Goal: Information Seeking & Learning: Learn about a topic

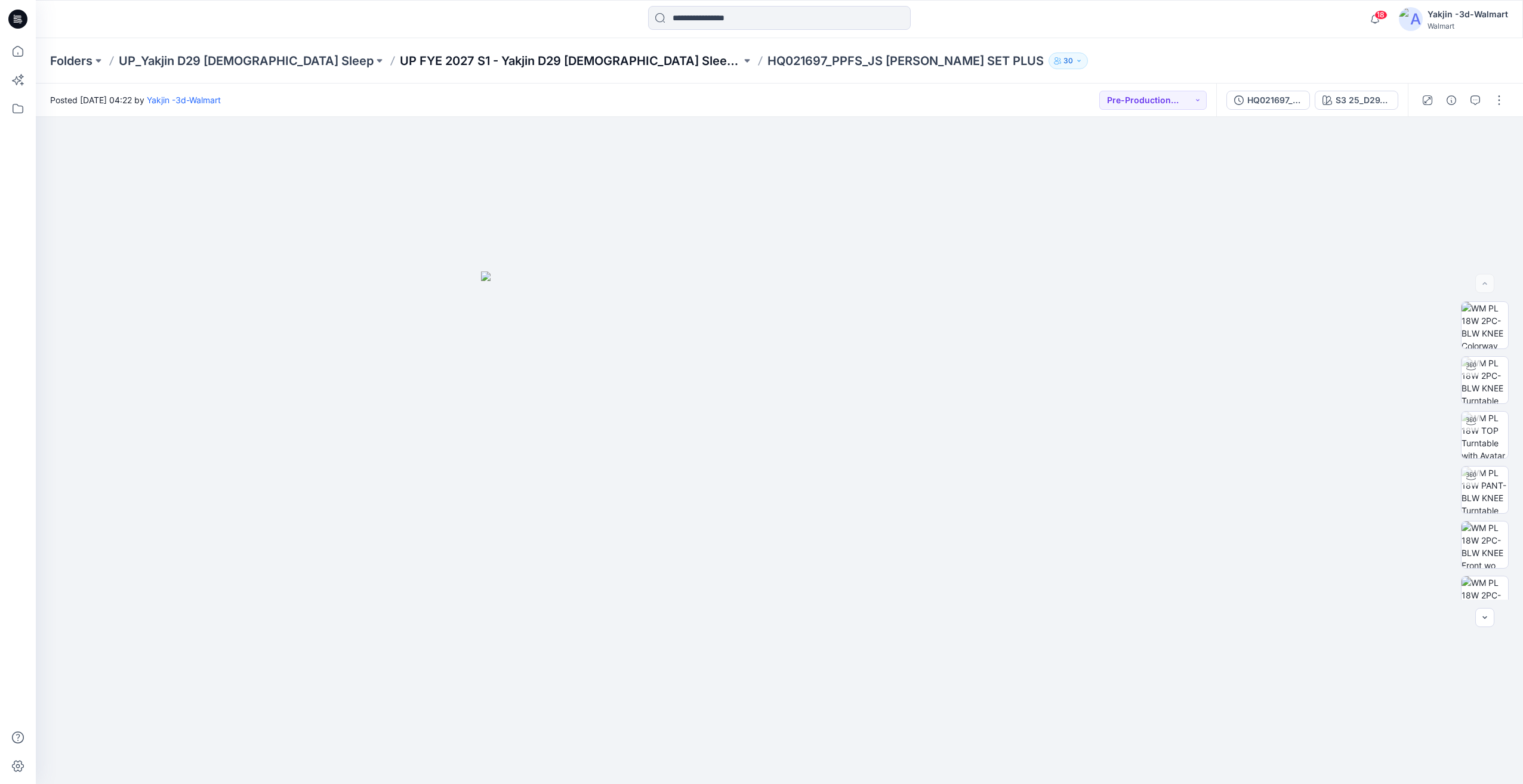
click at [525, 63] on p "UP FYE 2027 S1 - Yakjin D29 [DEMOGRAPHIC_DATA] Sleepwear" at bounding box center [571, 61] width 341 height 17
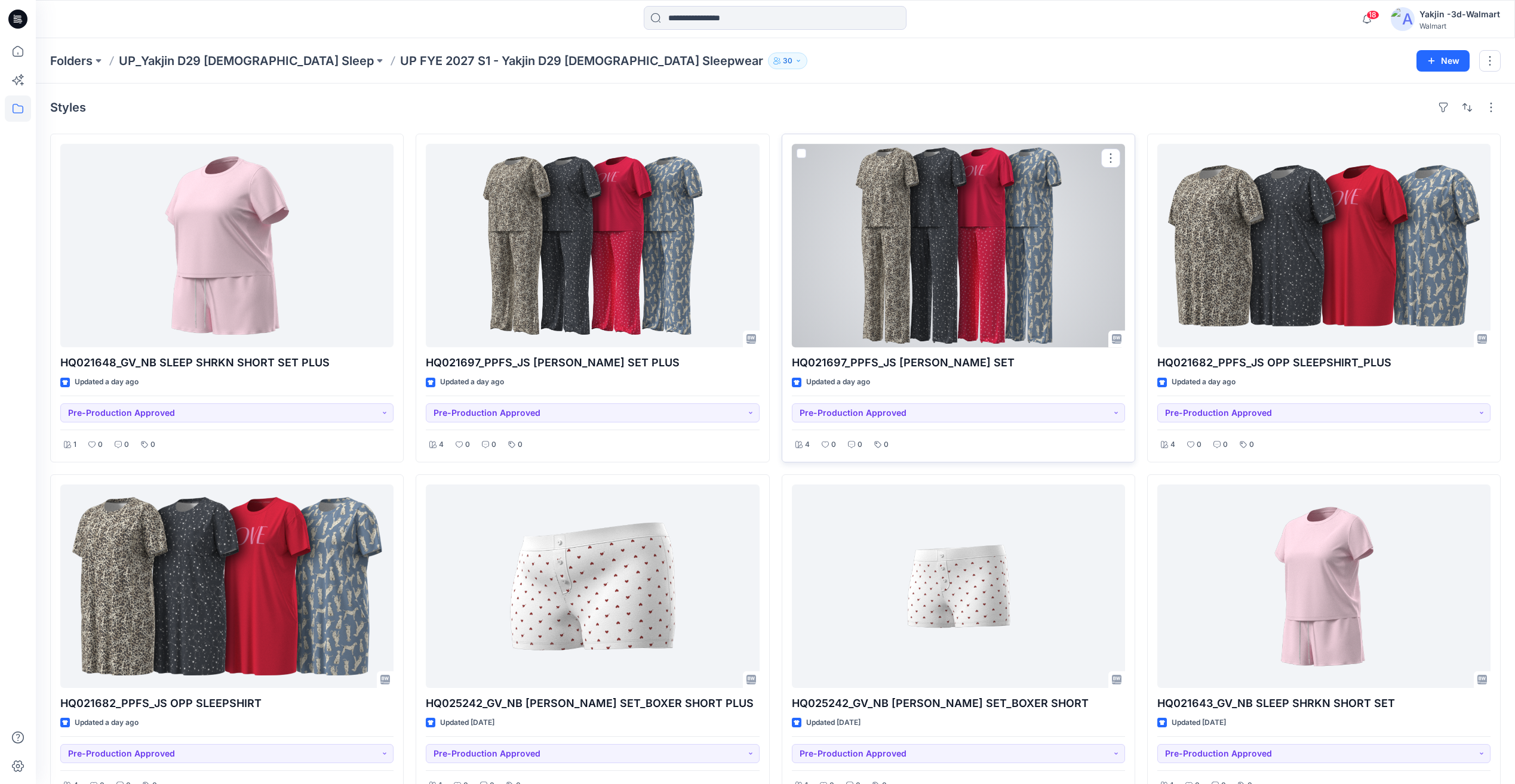
click at [902, 243] on div at bounding box center [958, 245] width 333 height 204
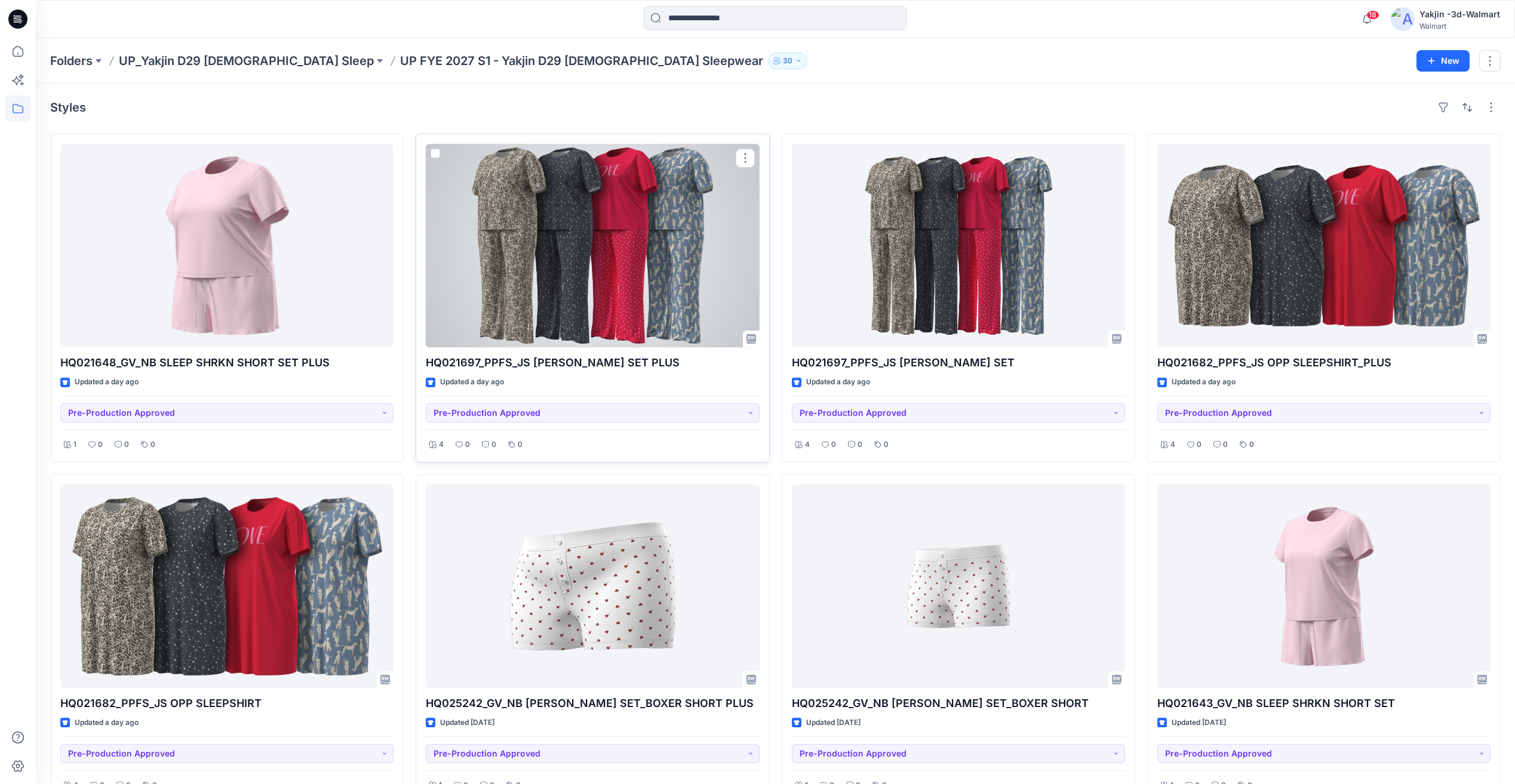
click at [632, 259] on div at bounding box center [592, 245] width 333 height 204
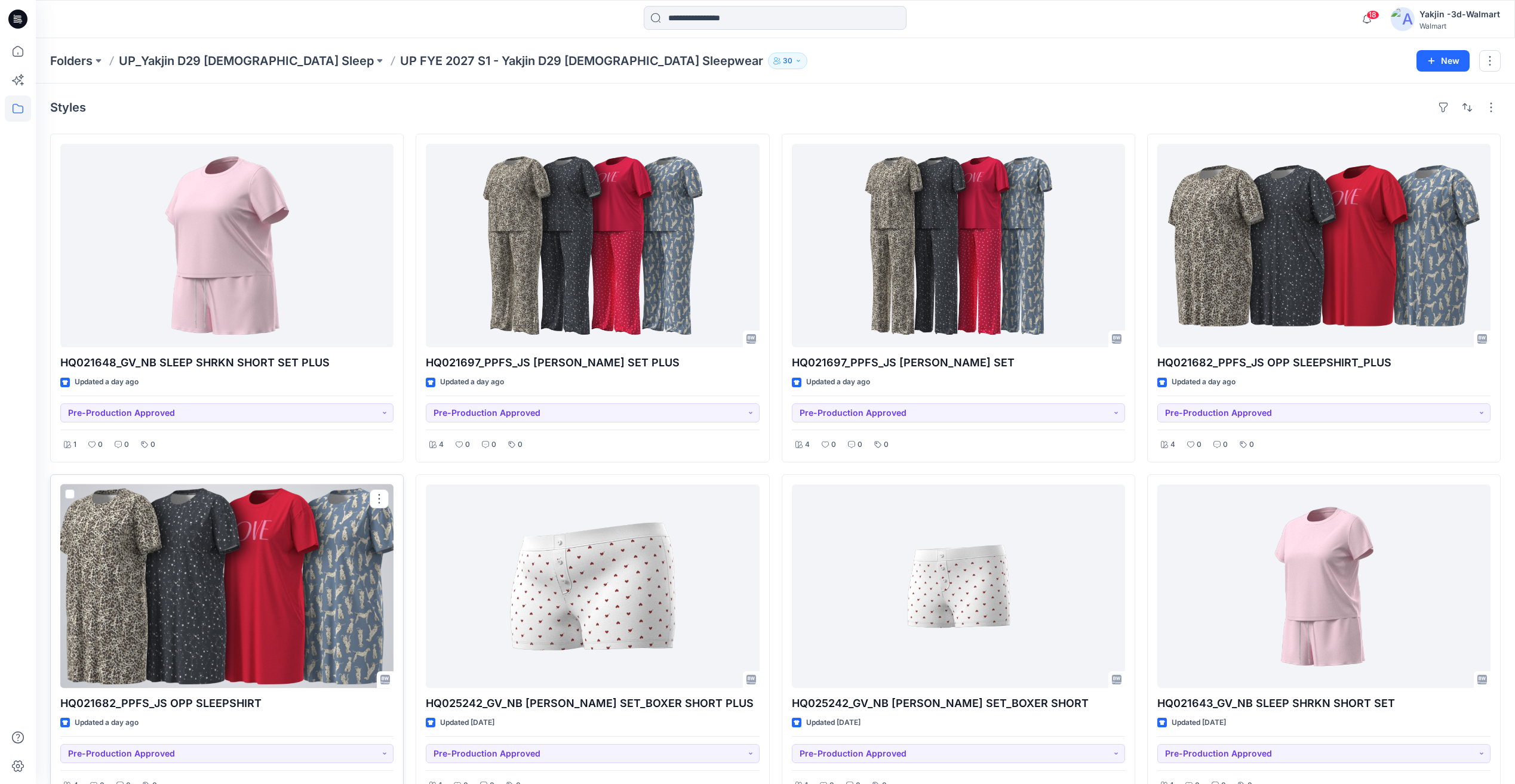
click at [227, 616] on div at bounding box center [227, 586] width 333 height 204
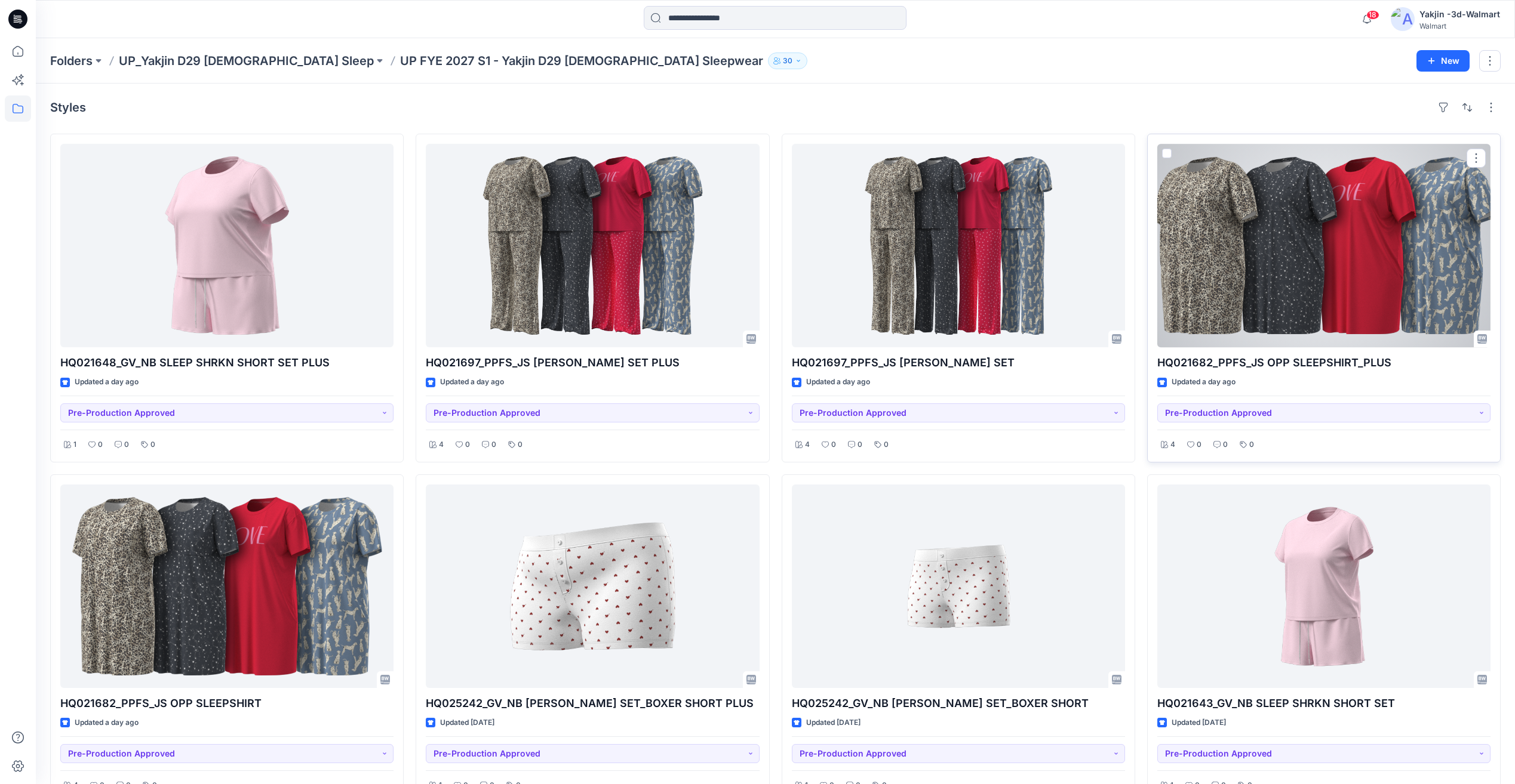
click at [1344, 322] on div at bounding box center [1324, 245] width 333 height 204
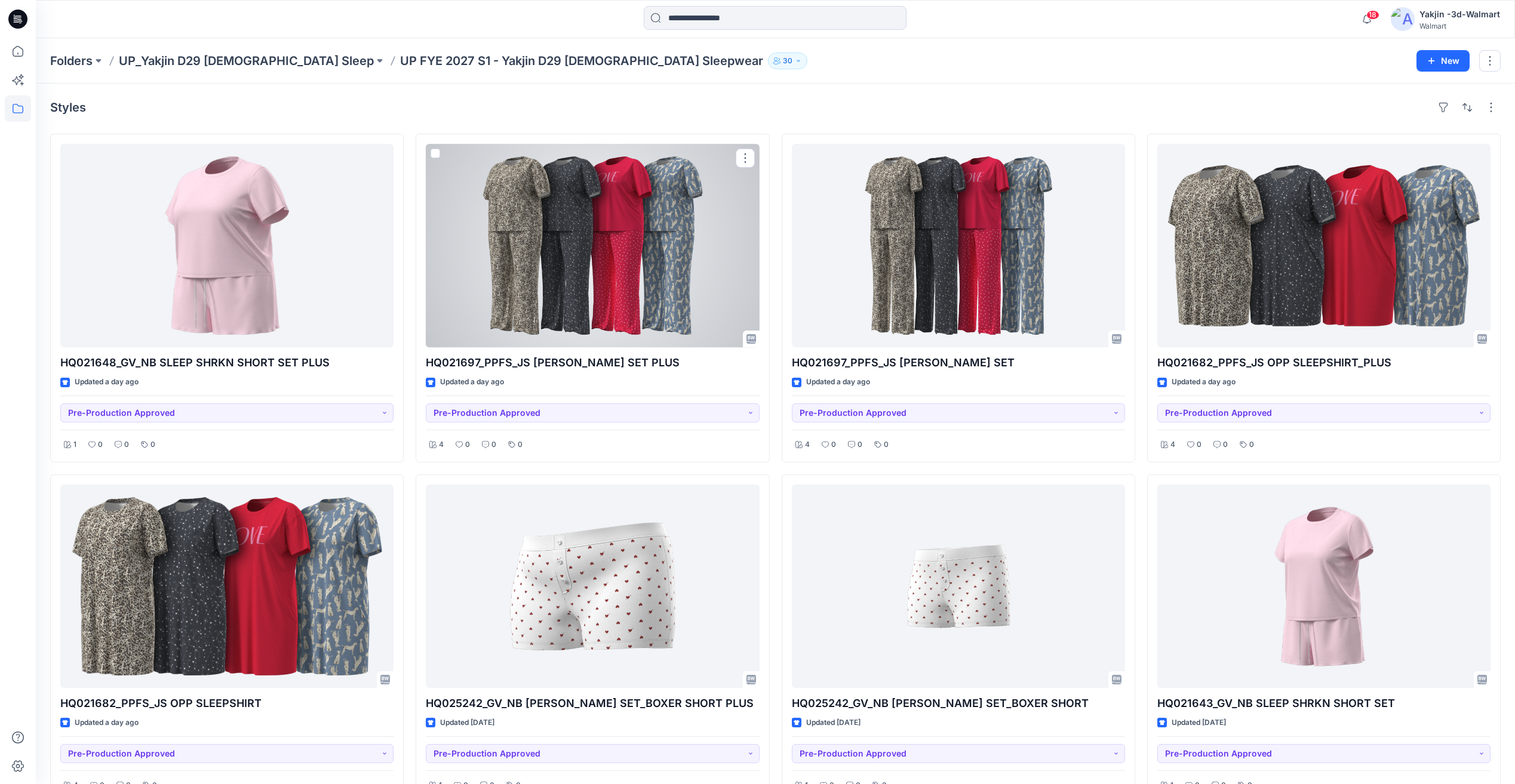
click at [695, 240] on div at bounding box center [592, 245] width 333 height 204
